Goal: Transaction & Acquisition: Purchase product/service

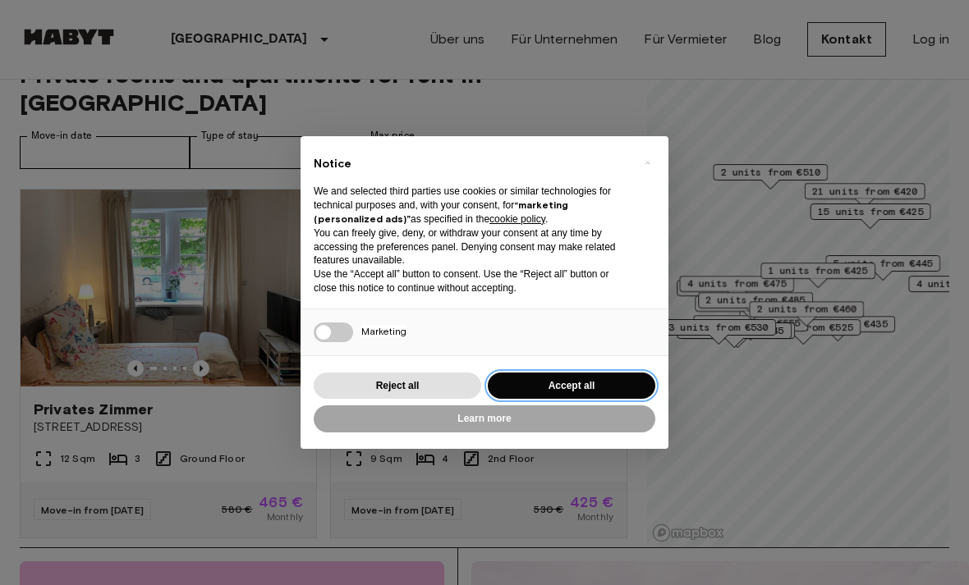
click at [612, 400] on button "Accept all" at bounding box center [571, 386] width 167 height 27
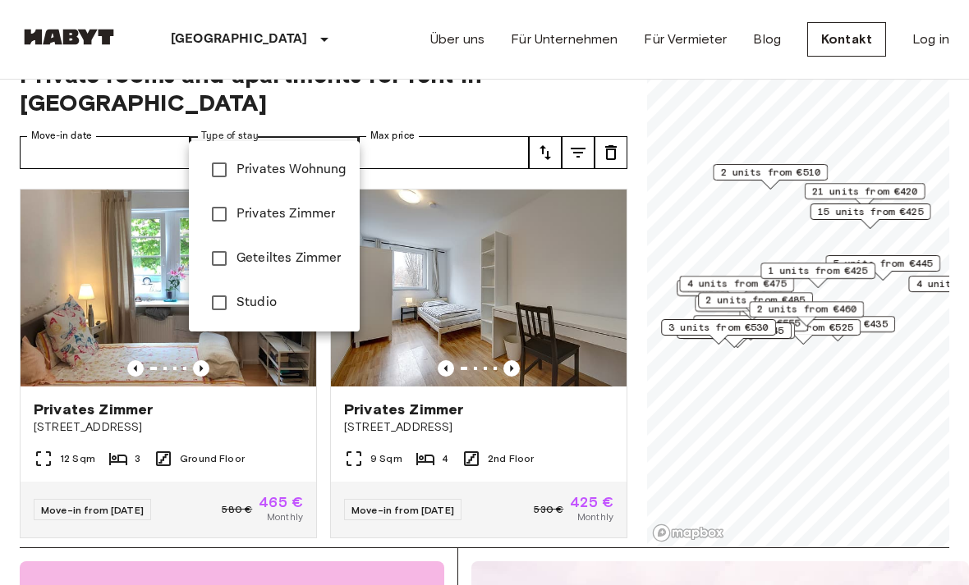
click at [315, 169] on span "Privates Wohnung" at bounding box center [291, 170] width 110 height 20
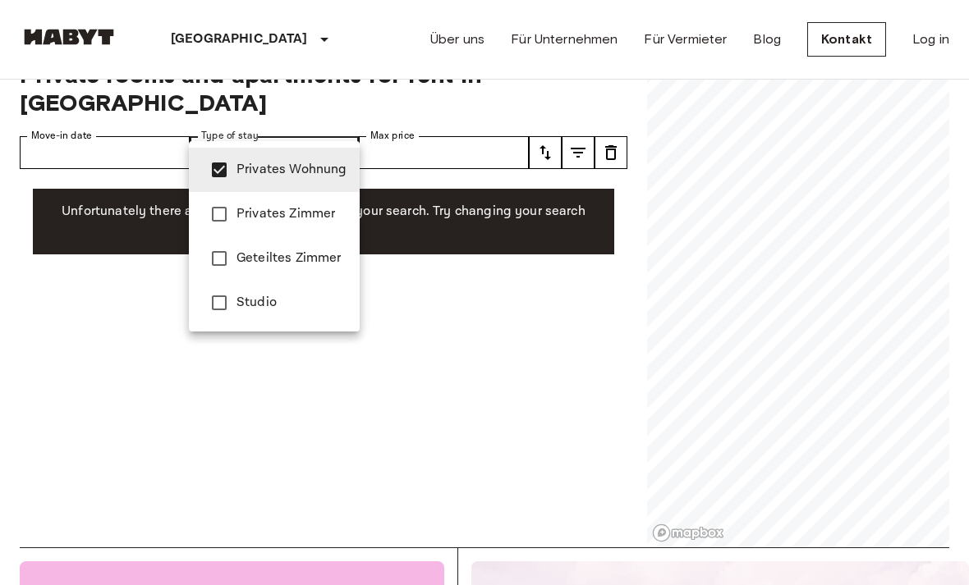
click at [323, 311] on span "Studio" at bounding box center [291, 303] width 110 height 20
click at [325, 210] on span "Privates Zimmer" at bounding box center [291, 214] width 110 height 20
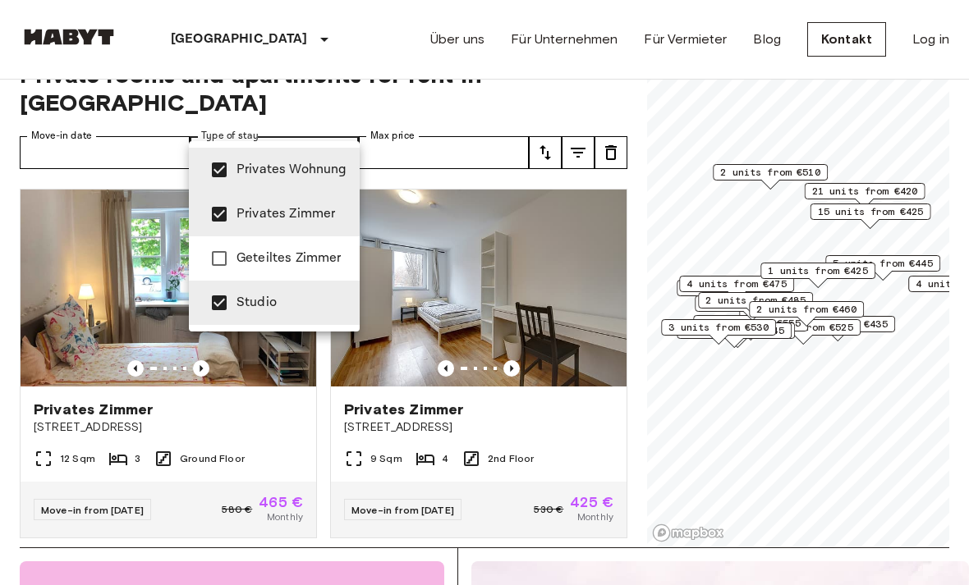
click at [330, 268] on span "Geteiltes Zimmer" at bounding box center [291, 259] width 110 height 20
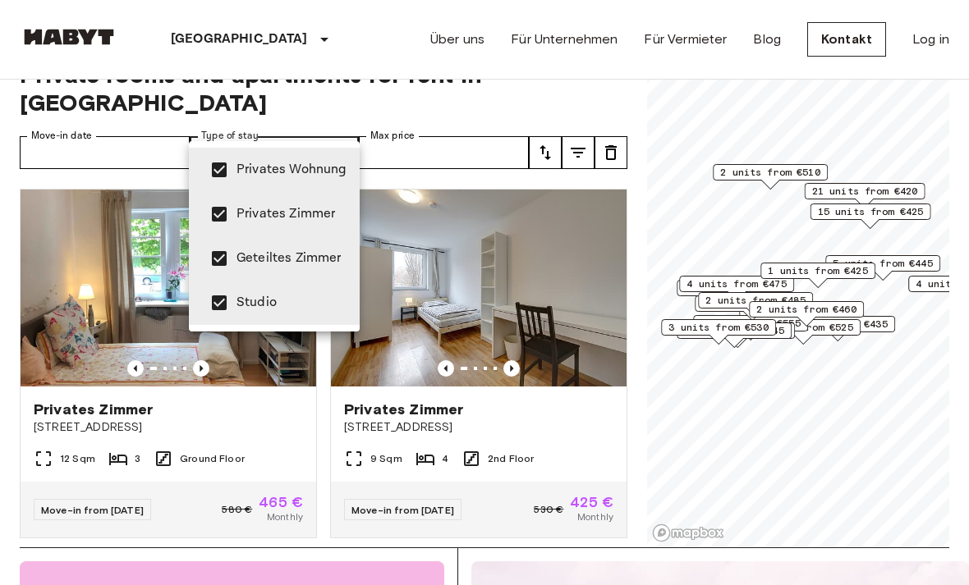
click at [323, 269] on li "Geteiltes Zimmer" at bounding box center [274, 258] width 171 height 44
type input "**********"
